Goal: Transaction & Acquisition: Purchase product/service

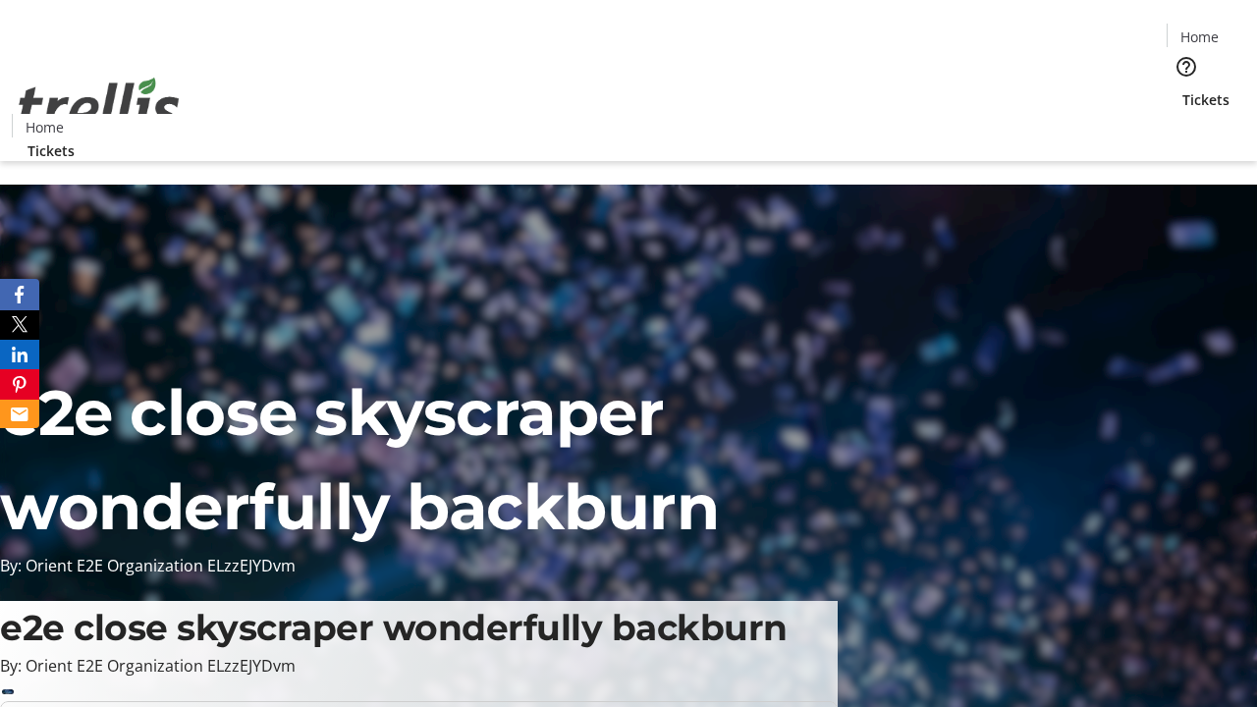
click at [1183, 89] on span "Tickets" at bounding box center [1206, 99] width 47 height 21
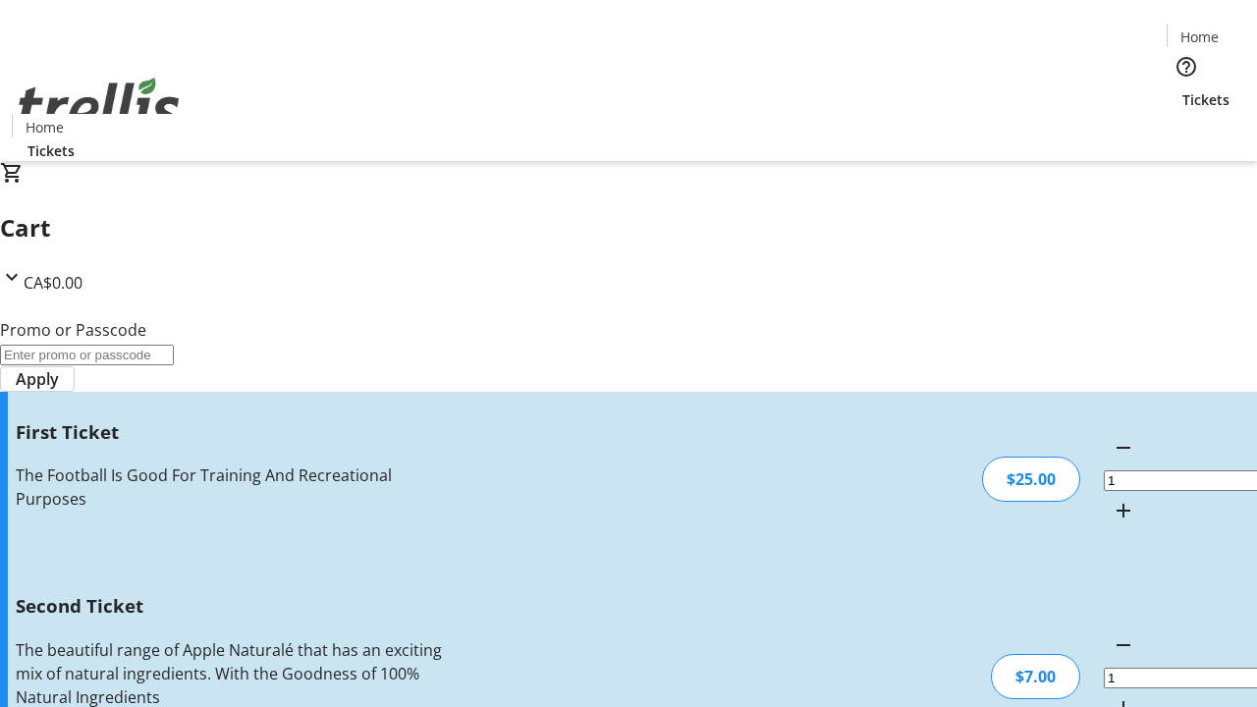
click at [1112, 697] on mat-icon "Increment by one" at bounding box center [1124, 709] width 24 height 24
type input "2"
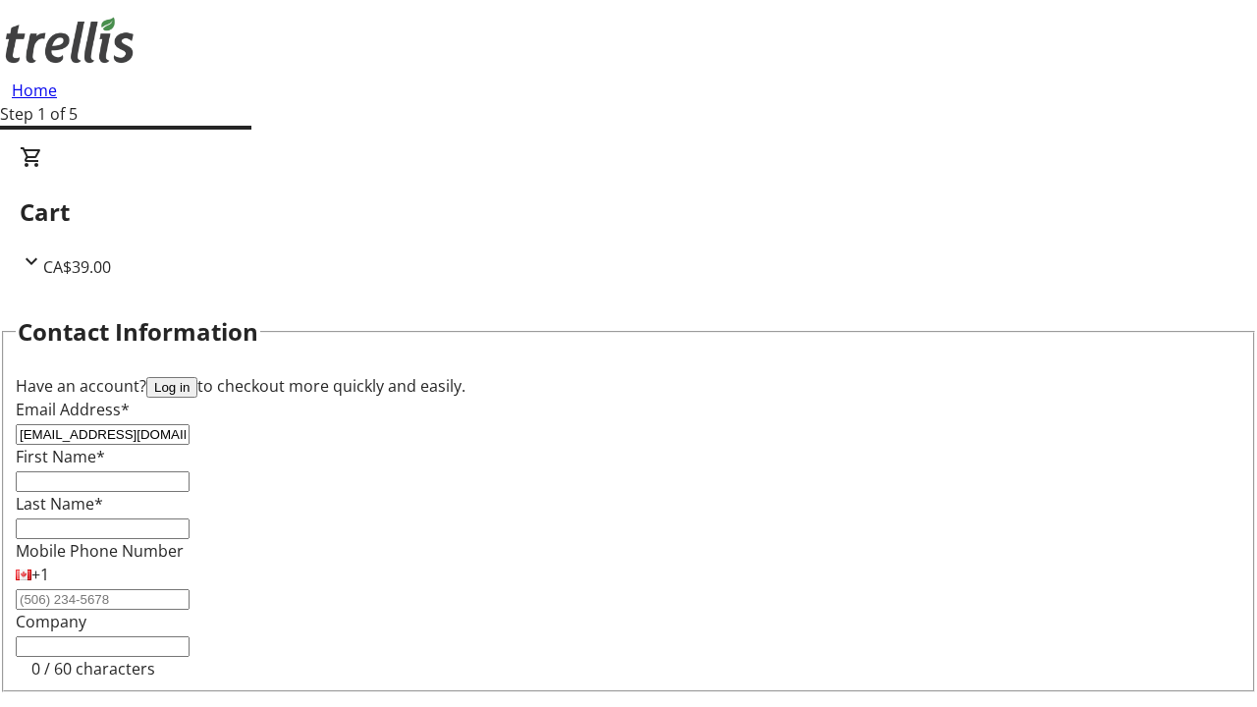
type input "[EMAIL_ADDRESS][DOMAIN_NAME]"
type input "Easton"
type input "[PERSON_NAME]"
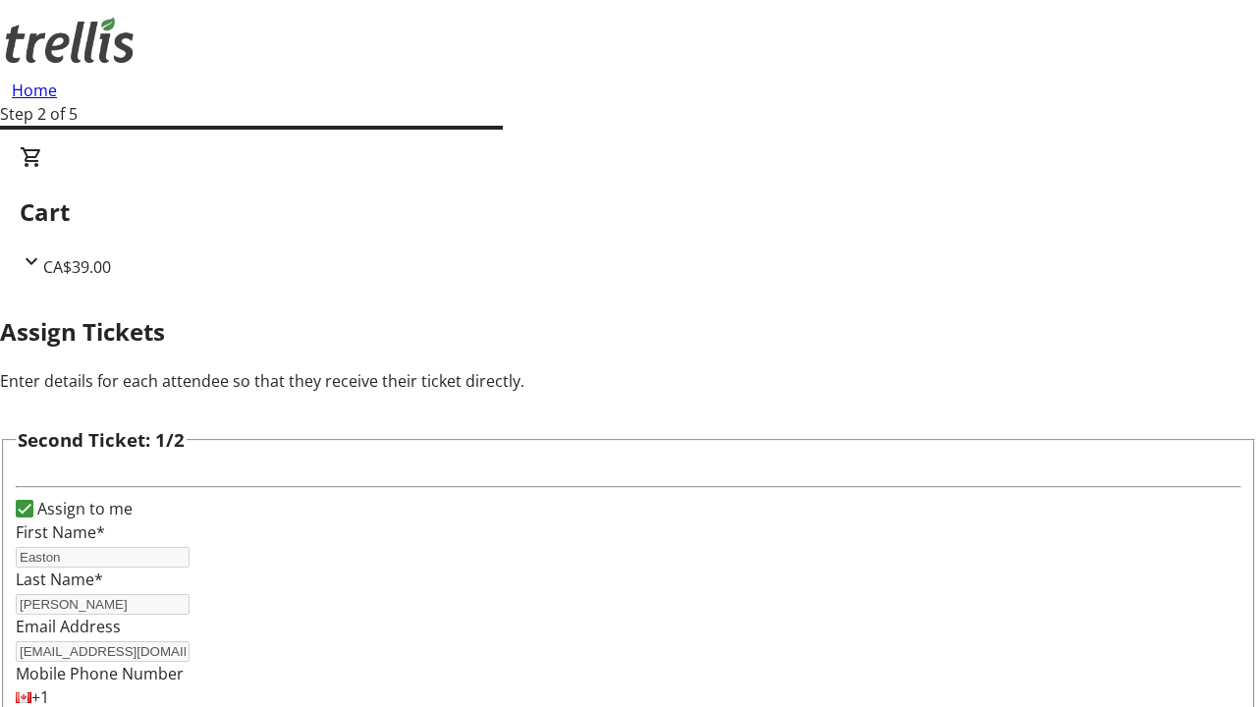
type input "Lexus"
type input "[PERSON_NAME]"
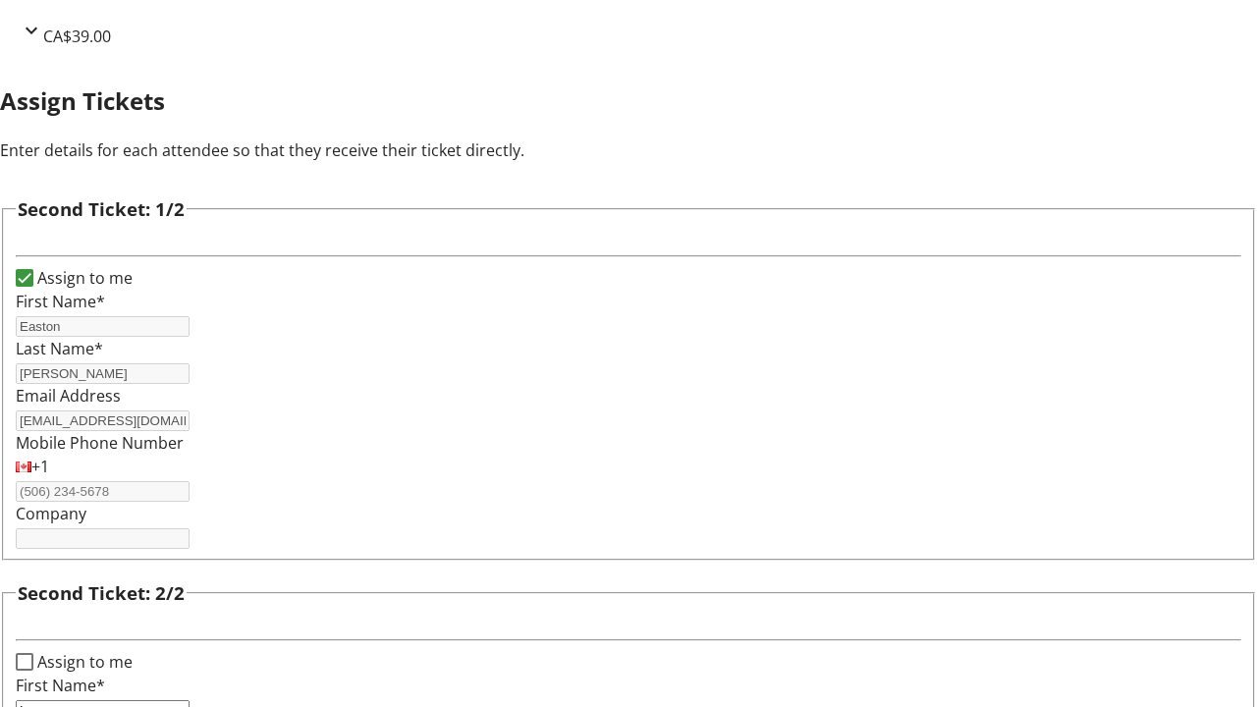
type input "[EMAIL_ADDRESS][DOMAIN_NAME]"
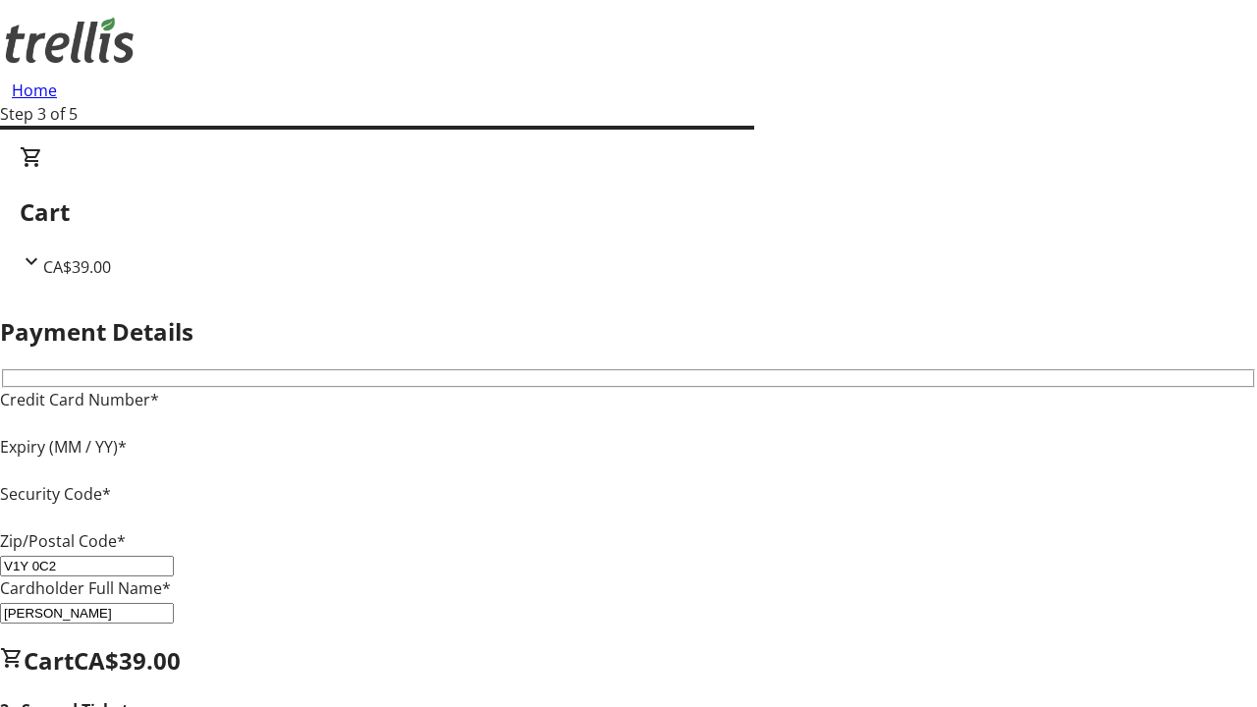
type input "V1Y 0C2"
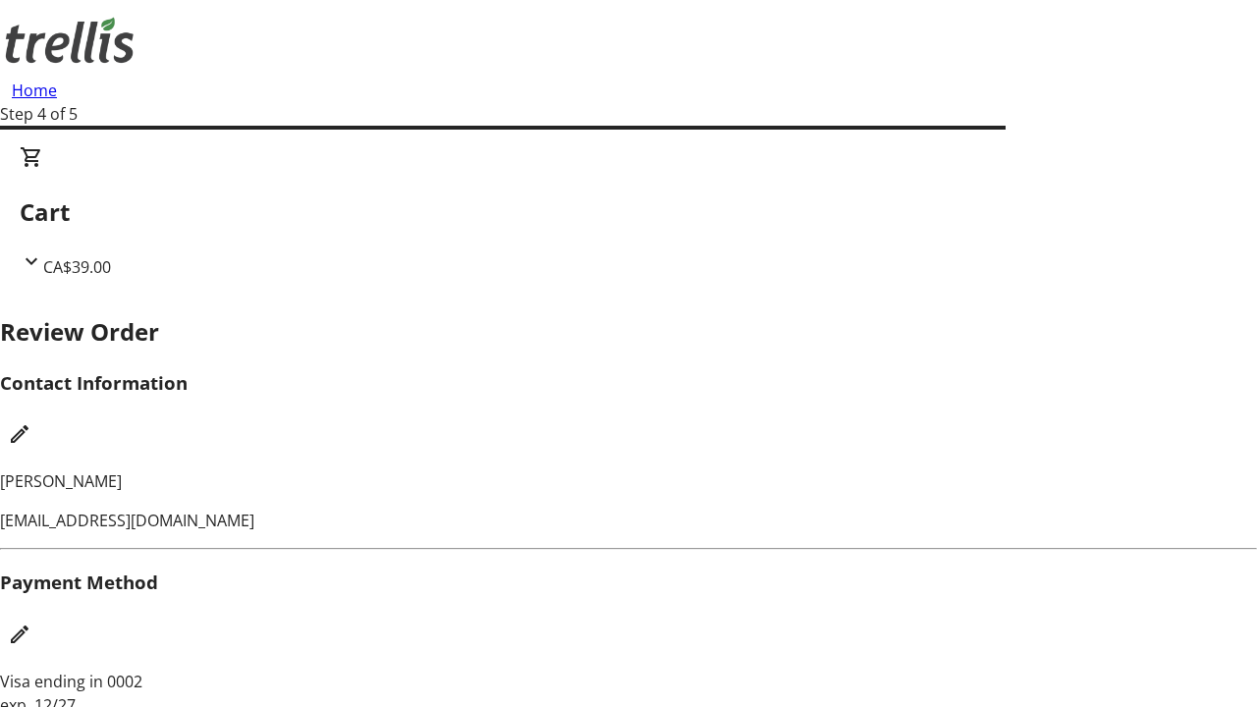
click at [31, 422] on mat-icon "Edit Contact Information" at bounding box center [20, 434] width 24 height 24
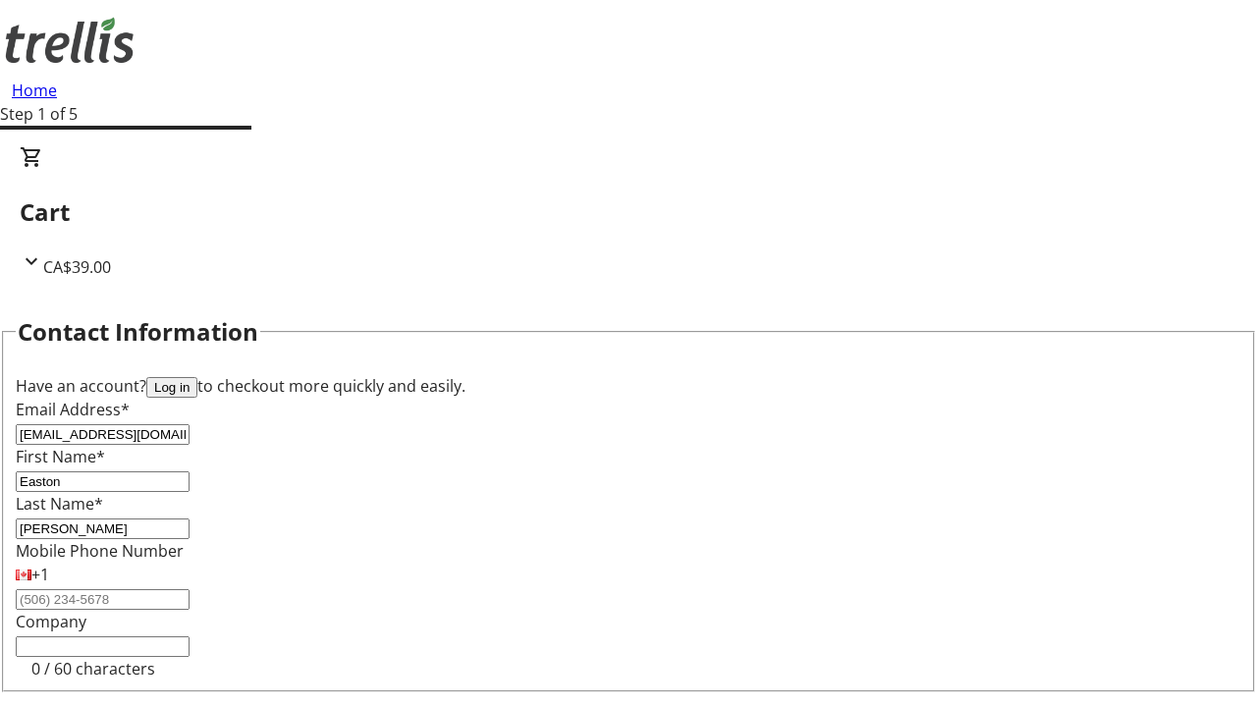
type input "[EMAIL_ADDRESS][DOMAIN_NAME]"
type input "Alexandrine"
type input "Kohler"
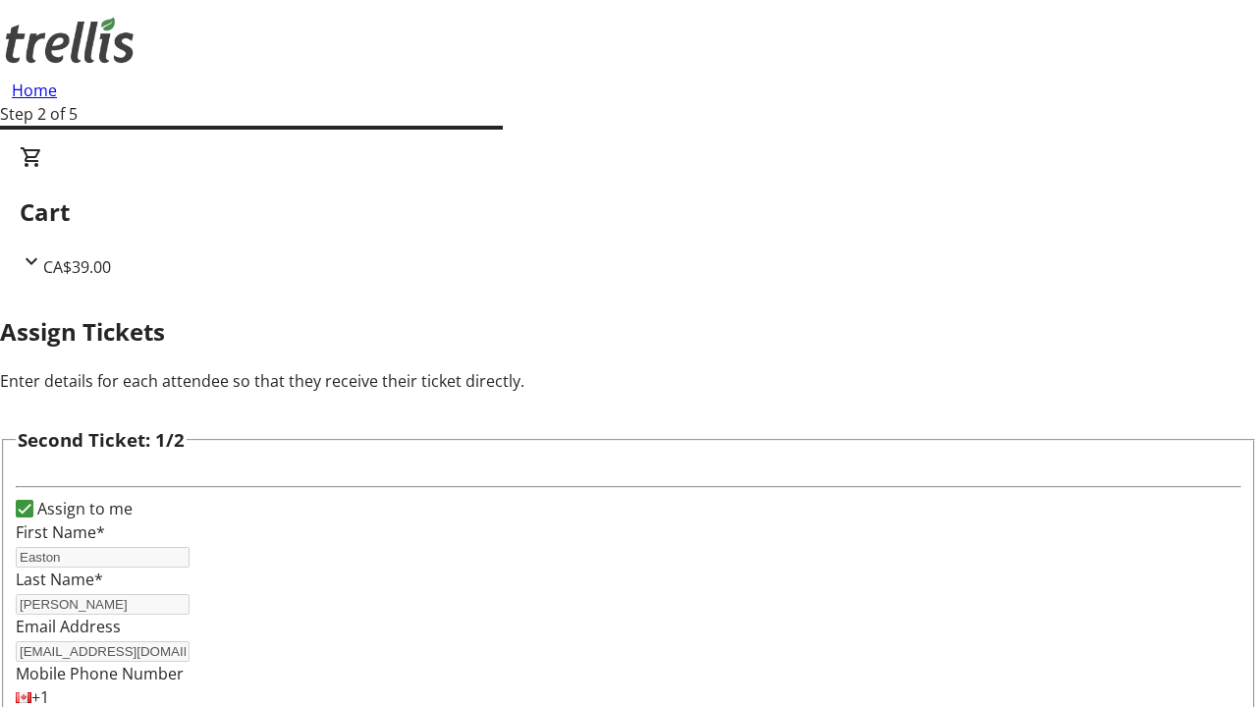
type input "New"
type input "Name"
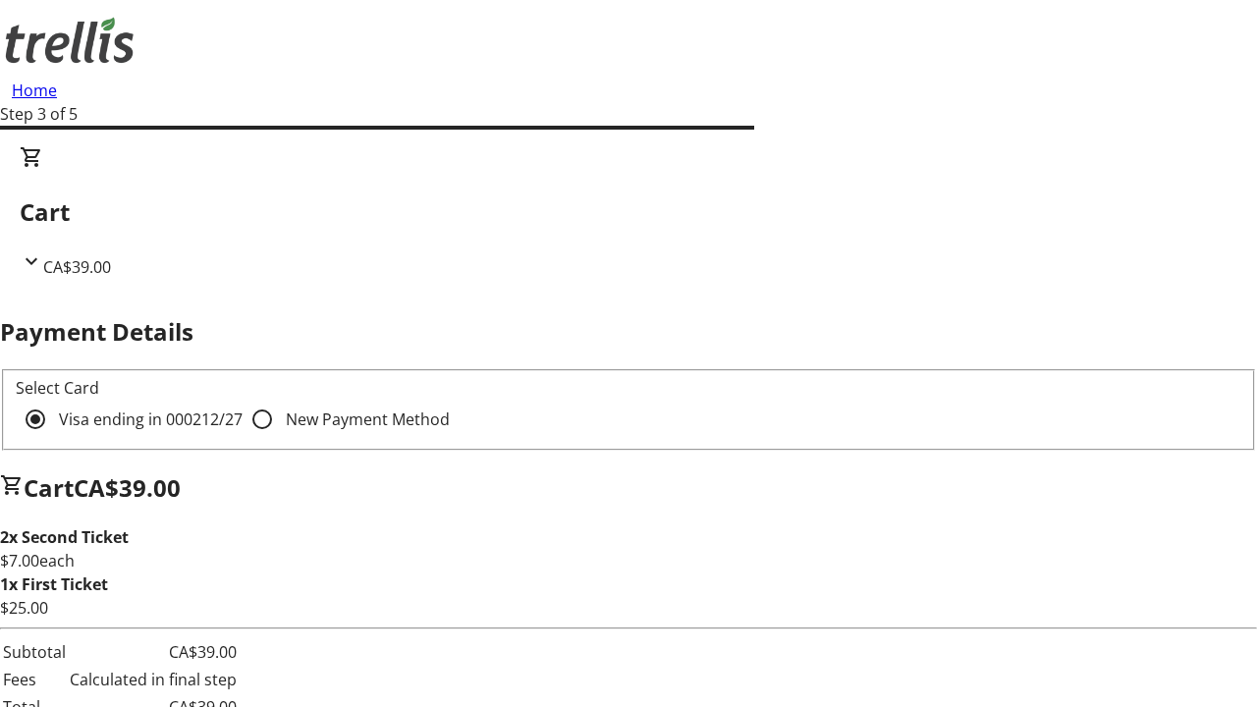
click at [243, 400] on input "New Payment Method" at bounding box center [262, 419] width 39 height 39
radio input "true"
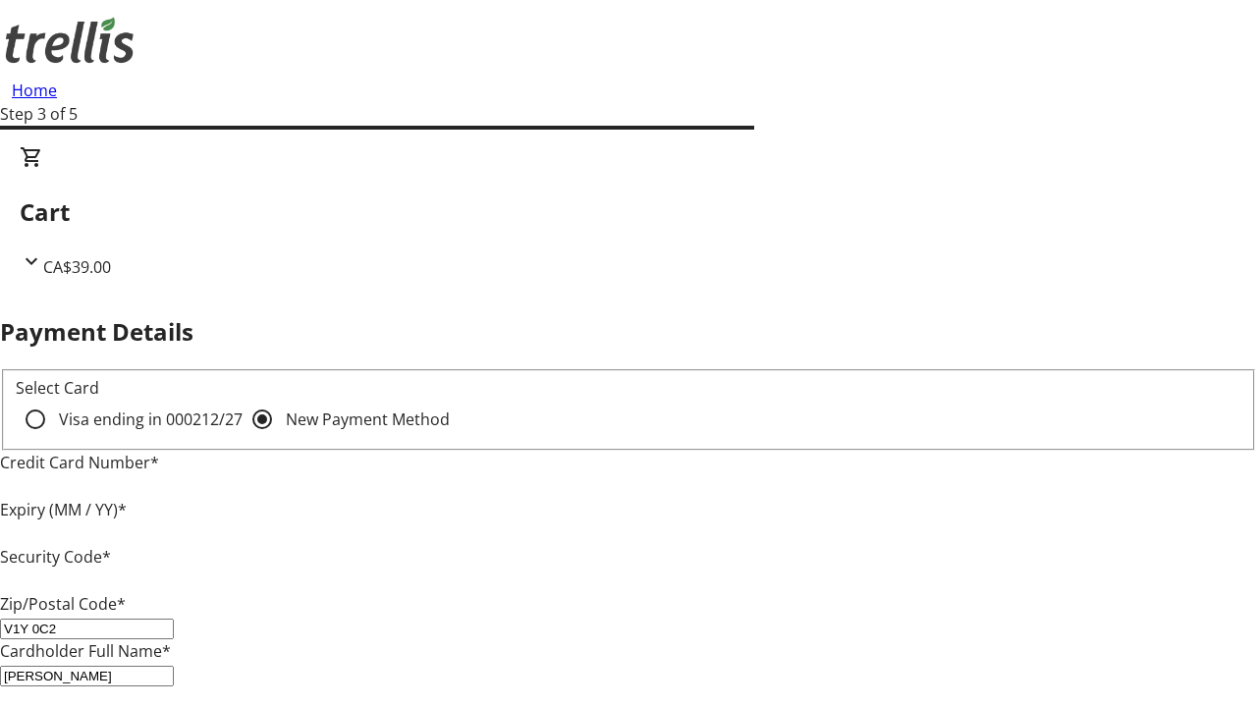
type input "V1Y 0C2"
